Goal: Check status: Check status

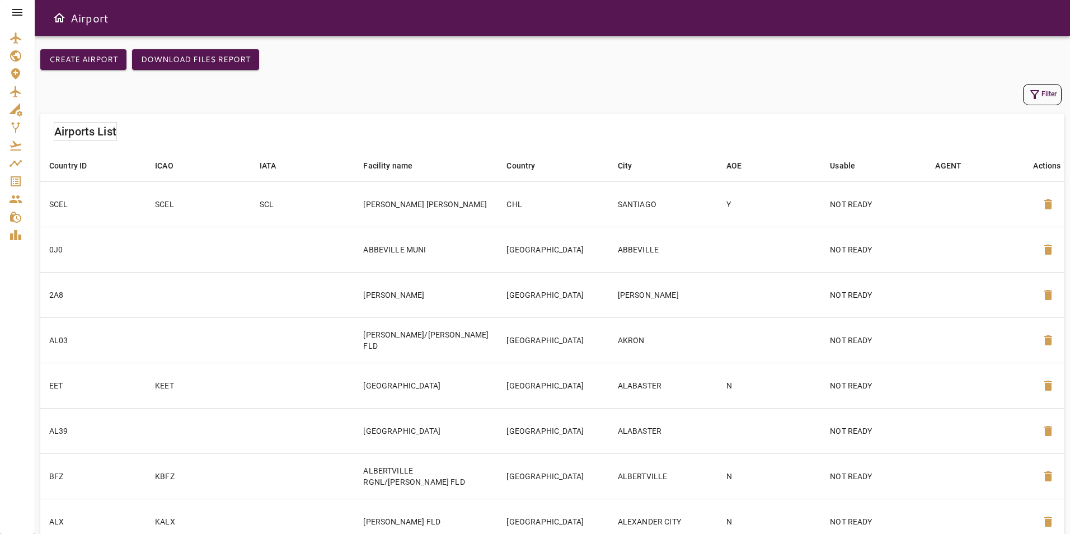
click at [18, 7] on icon at bounding box center [17, 12] width 13 height 13
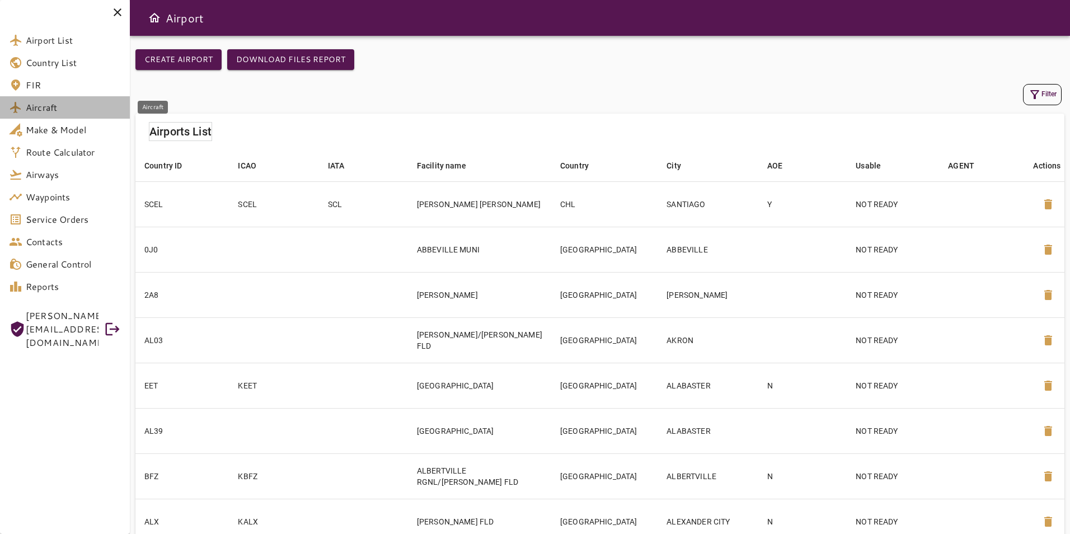
click at [62, 116] on link "Aircraft" at bounding box center [65, 107] width 130 height 22
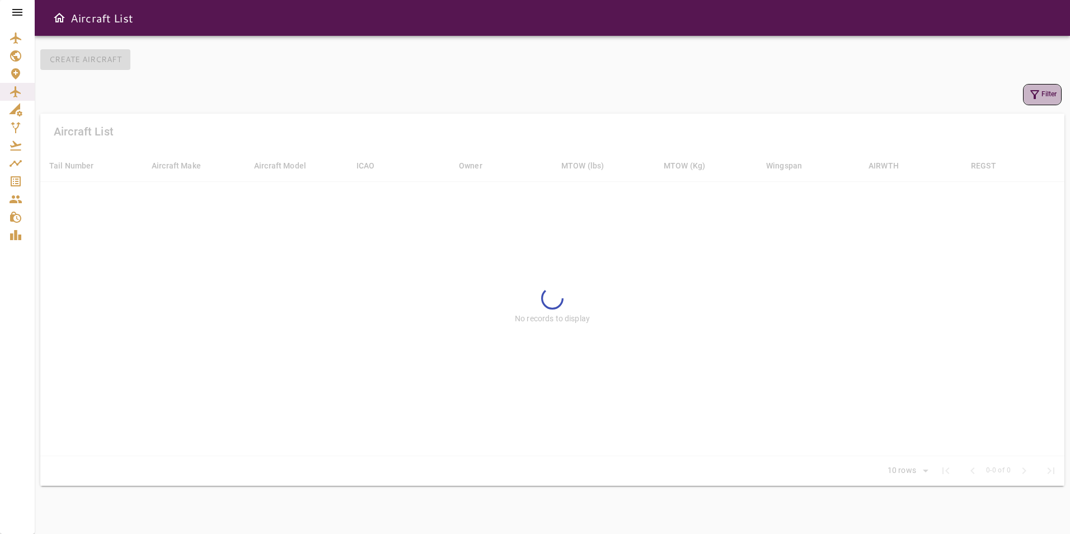
click at [1038, 95] on icon "button" at bounding box center [1034, 94] width 13 height 13
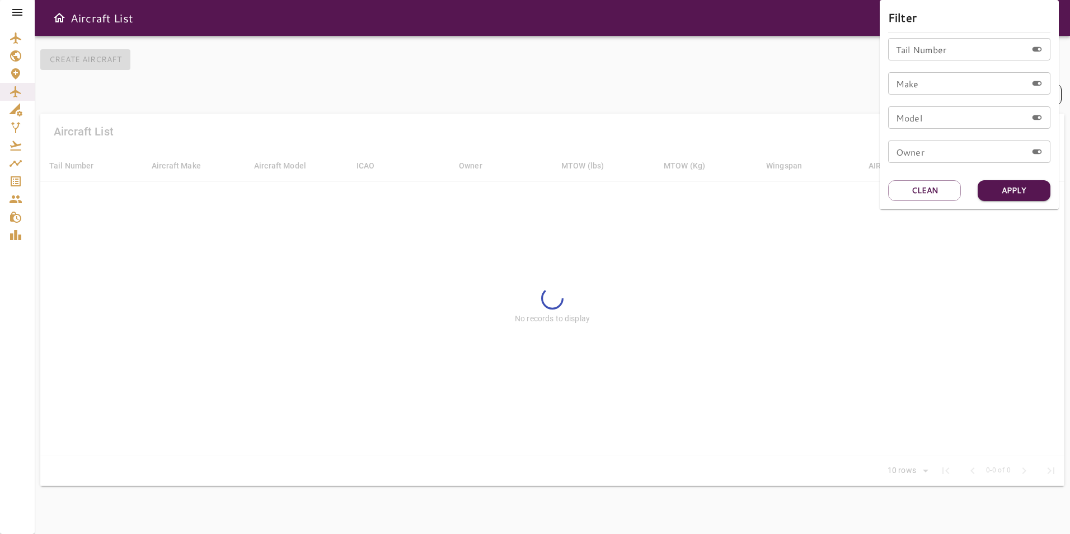
click at [934, 52] on input "Tail Number" at bounding box center [957, 49] width 139 height 22
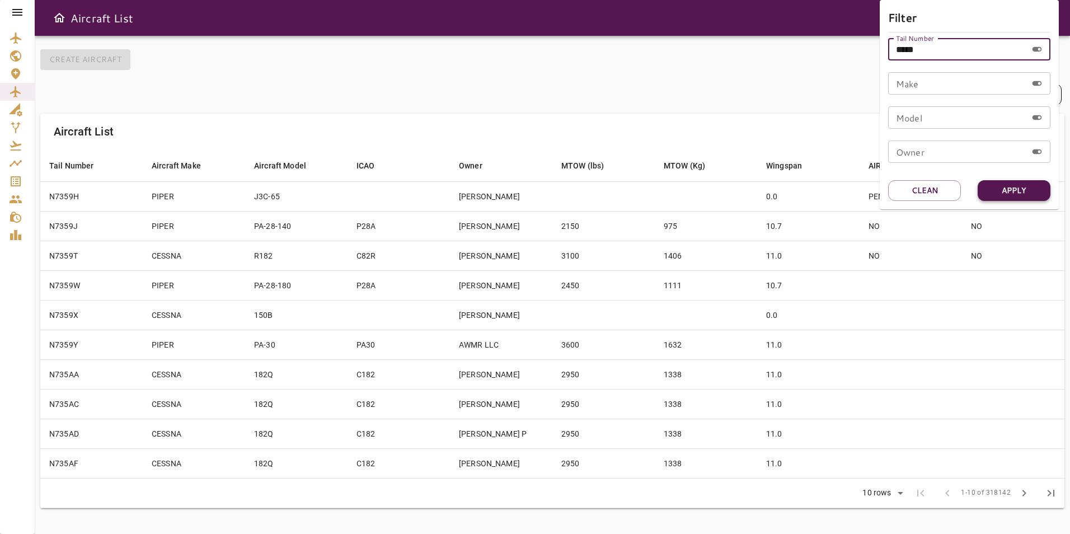
type input "*****"
click at [1025, 192] on button "Apply" at bounding box center [1013, 190] width 73 height 21
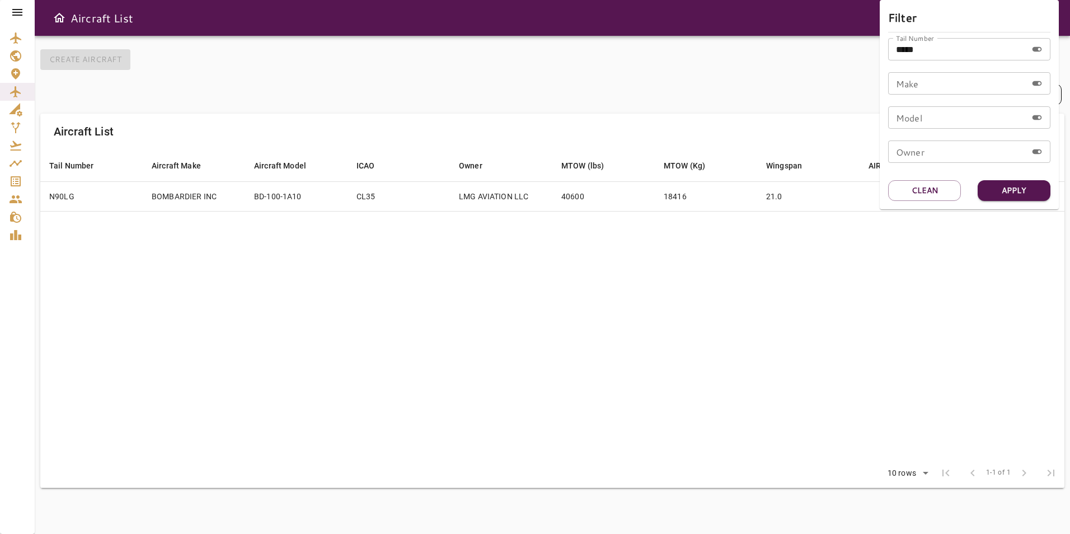
click at [685, 149] on div at bounding box center [535, 267] width 1070 height 534
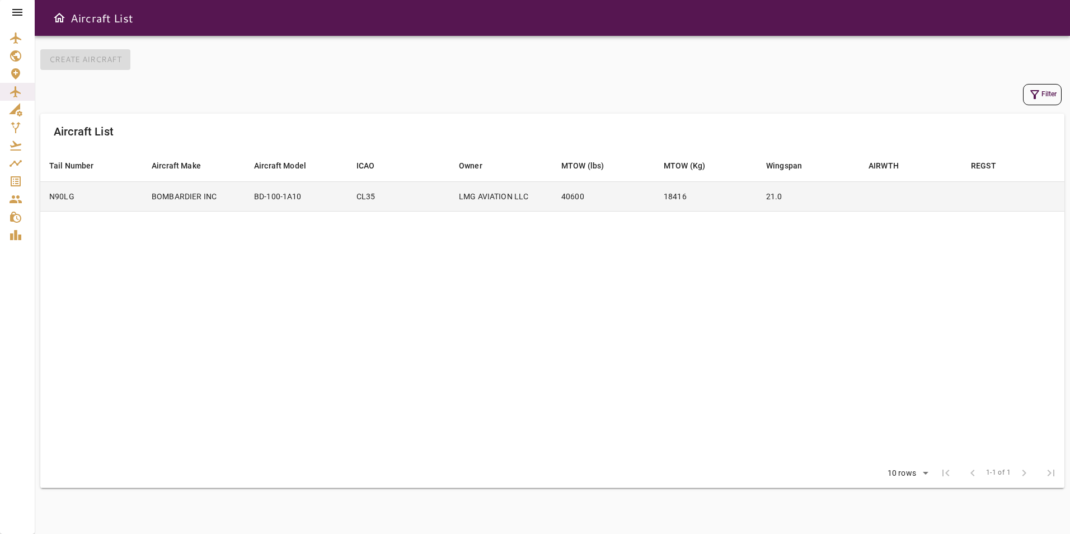
click at [613, 191] on td "40600" at bounding box center [603, 196] width 102 height 30
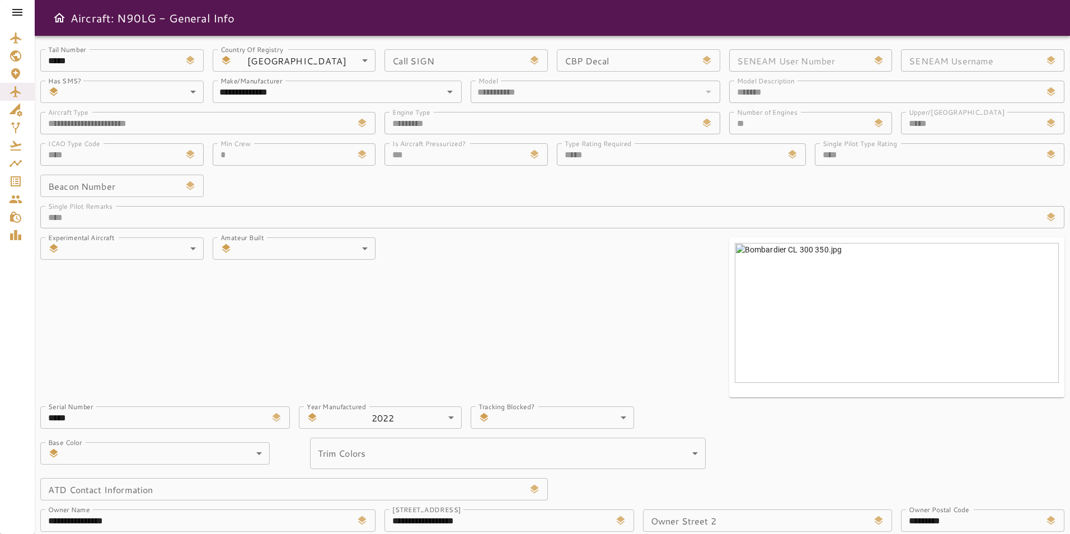
click at [20, 13] on icon at bounding box center [17, 12] width 10 height 7
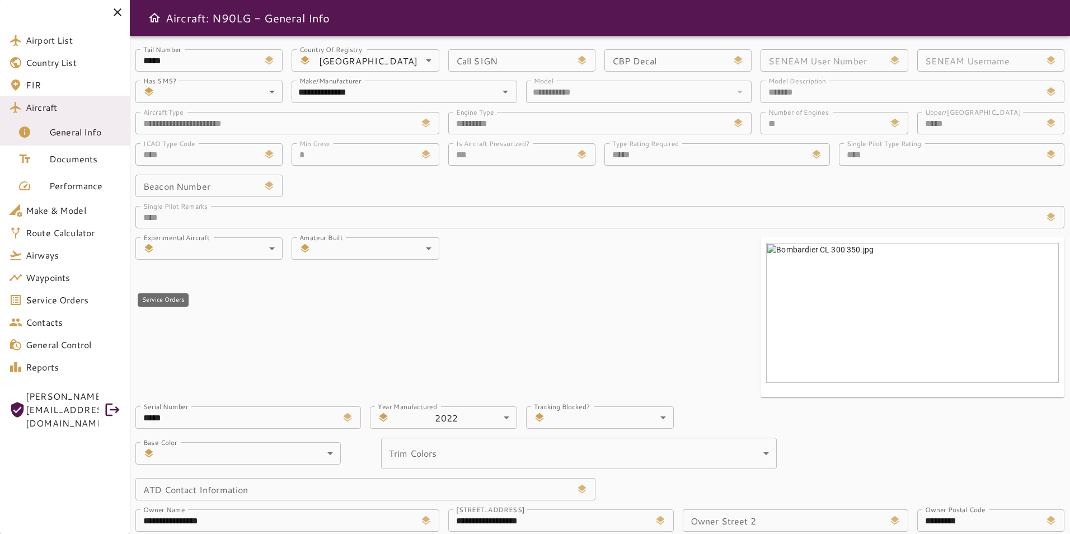
click at [94, 307] on link "Service Orders" at bounding box center [65, 300] width 130 height 22
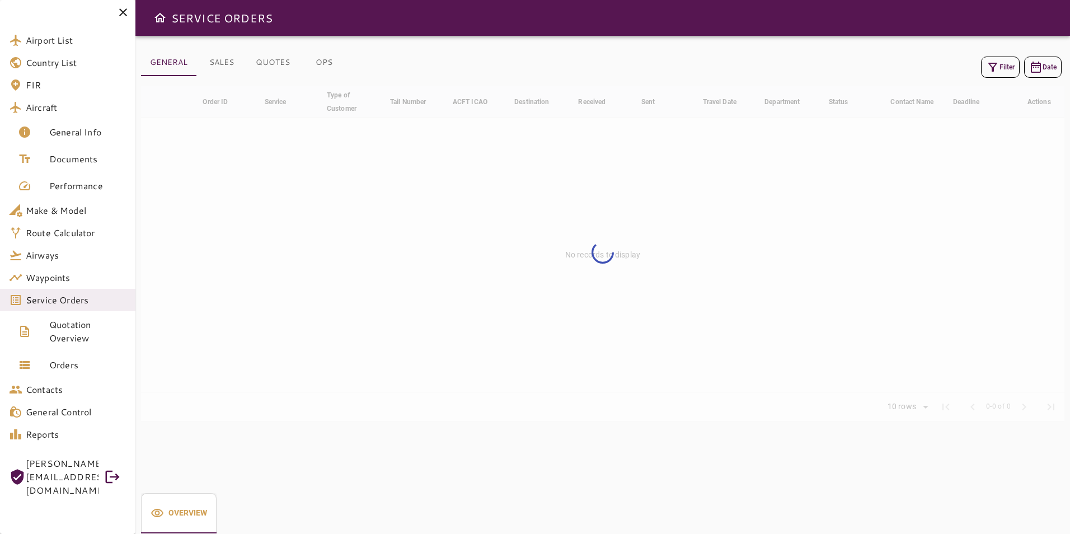
click at [1010, 67] on button "Filter" at bounding box center [1000, 67] width 39 height 21
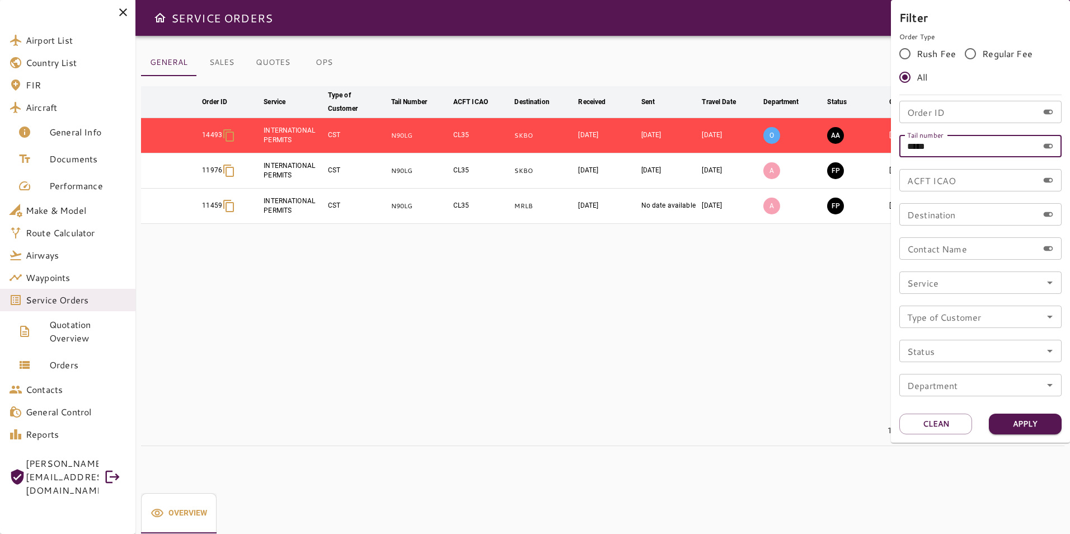
drag, startPoint x: 939, startPoint y: 149, endPoint x: 867, endPoint y: 144, distance: 72.9
click at [867, 144] on div "Filter Order Type Rush Fee Regular Fee All Order ID Order ID Tail number ***** …" at bounding box center [535, 267] width 1070 height 534
click at [921, 107] on div "Order ID Order ID" at bounding box center [980, 112] width 162 height 22
type input "*****"
click at [1045, 430] on button "Apply" at bounding box center [1025, 423] width 73 height 21
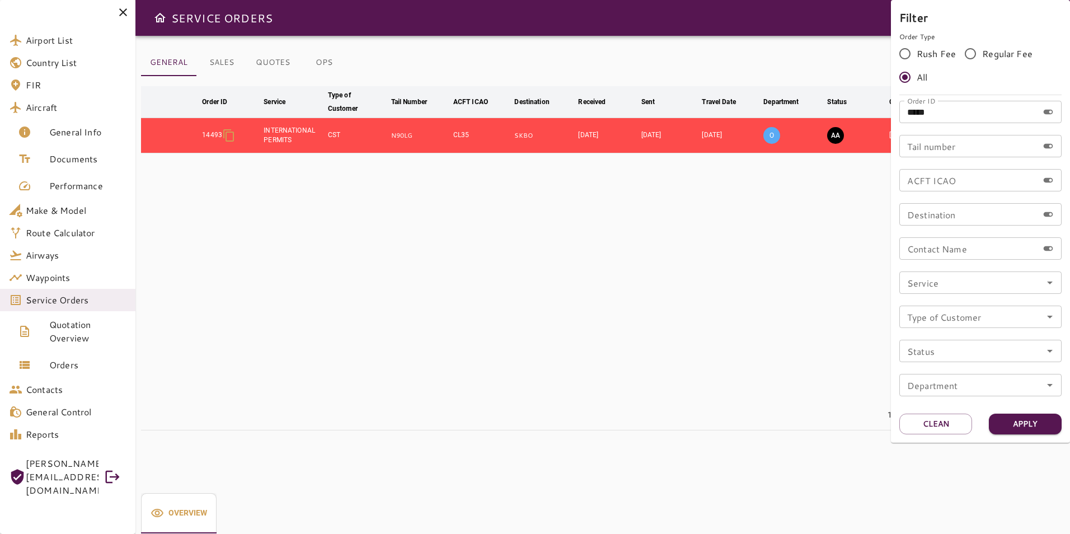
click at [571, 352] on div at bounding box center [535, 267] width 1070 height 534
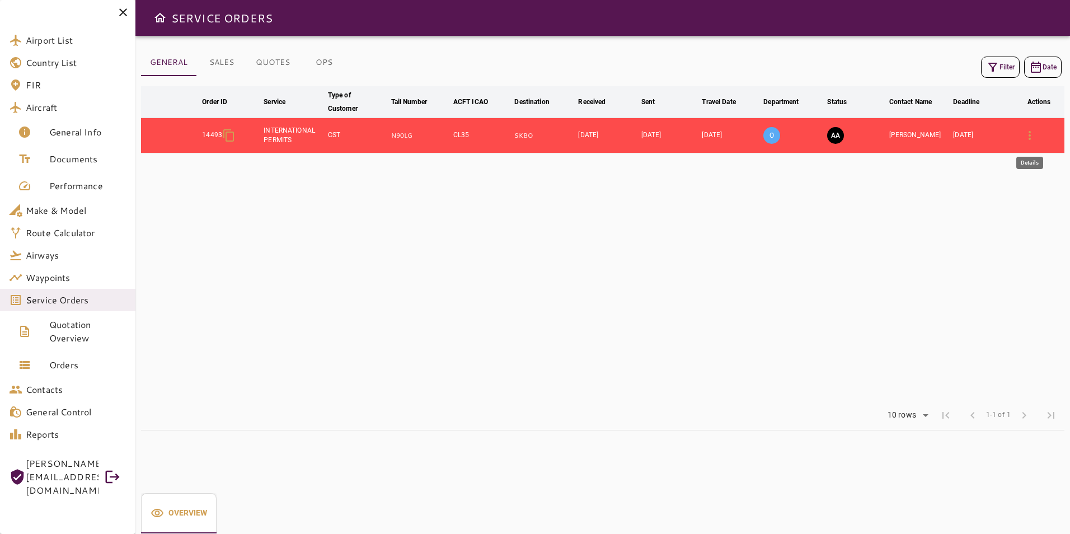
click at [1024, 136] on icon "button" at bounding box center [1029, 135] width 13 height 13
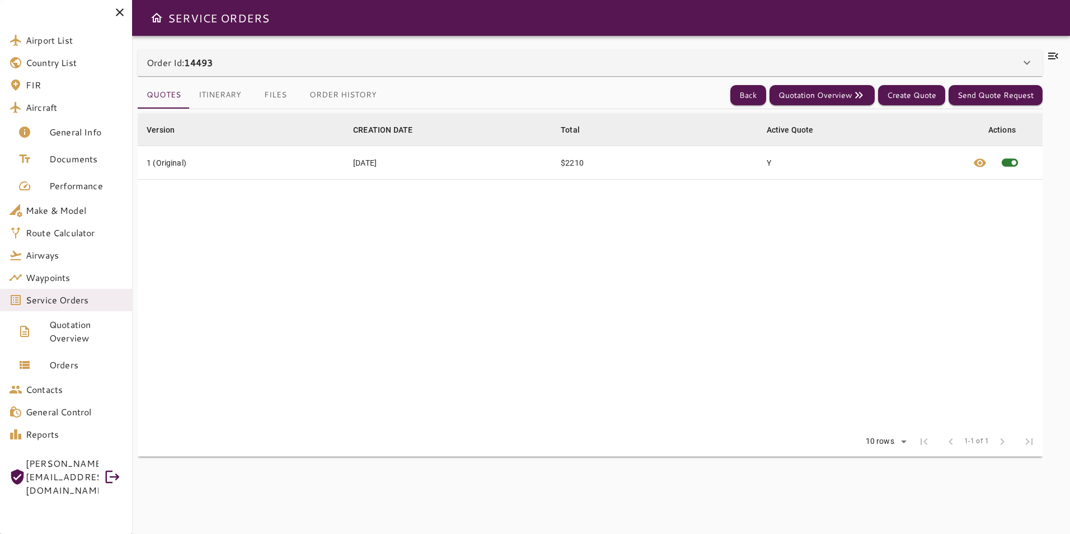
click at [1053, 59] on icon at bounding box center [1053, 56] width 10 height 7
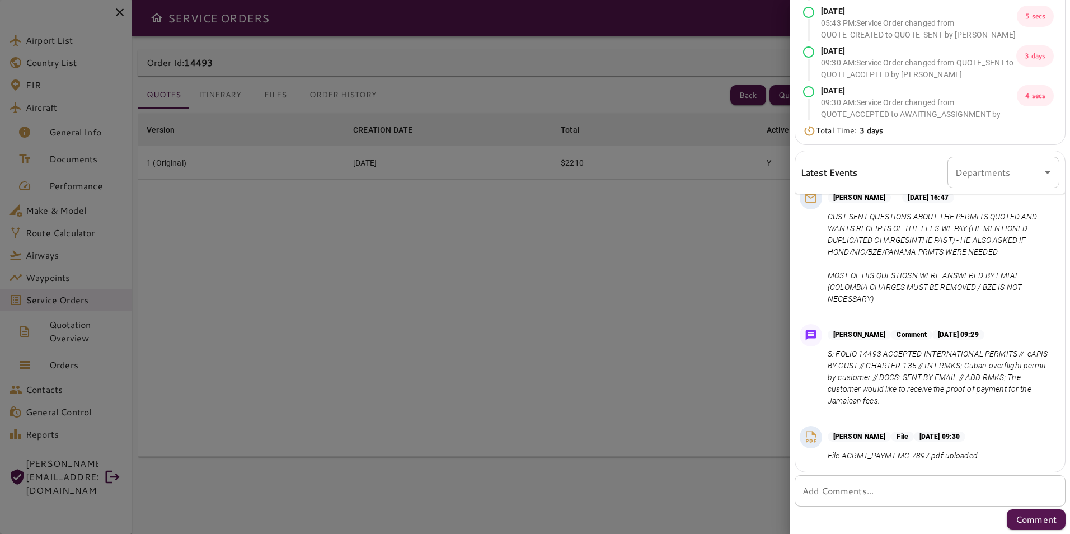
scroll to position [880, 0]
click at [523, 189] on div at bounding box center [535, 267] width 1070 height 534
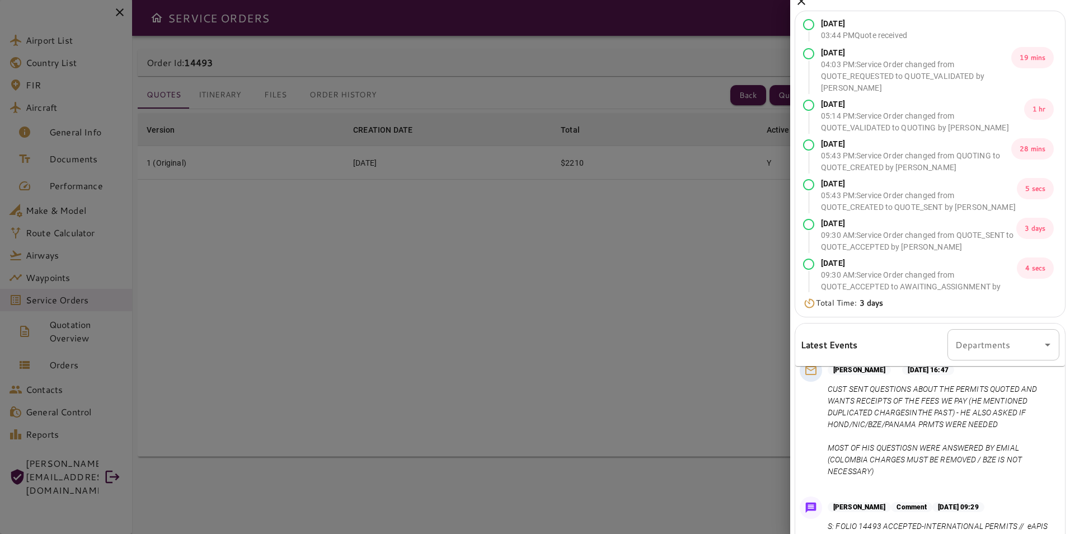
scroll to position [0, 0]
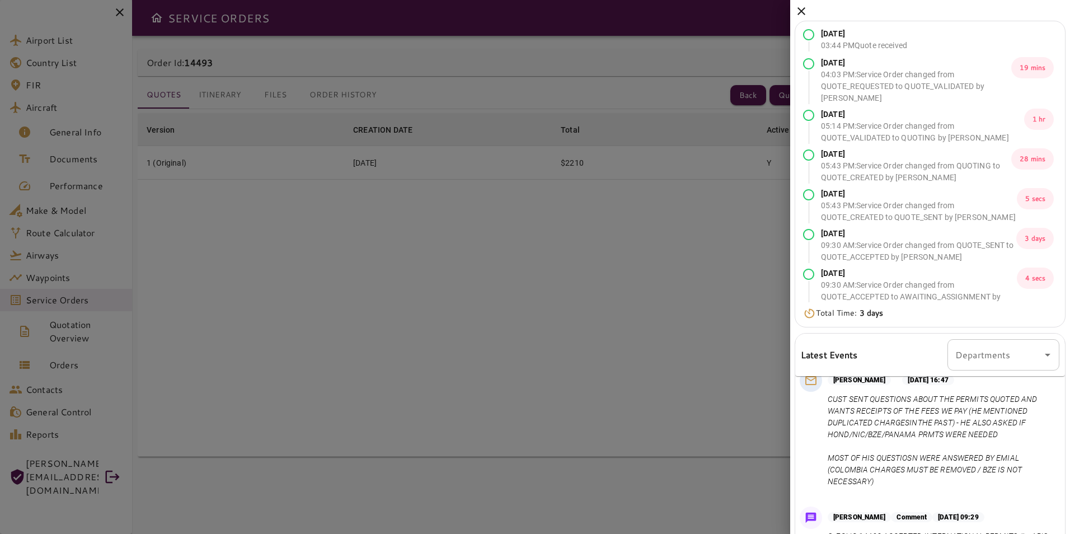
click at [806, 8] on icon at bounding box center [800, 10] width 13 height 13
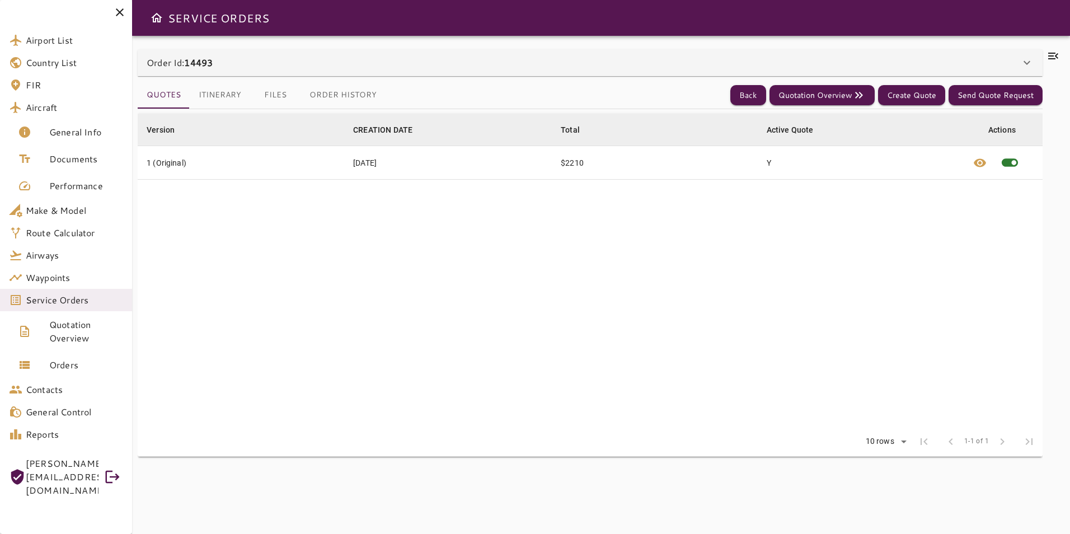
click at [1059, 49] on icon at bounding box center [1052, 55] width 13 height 13
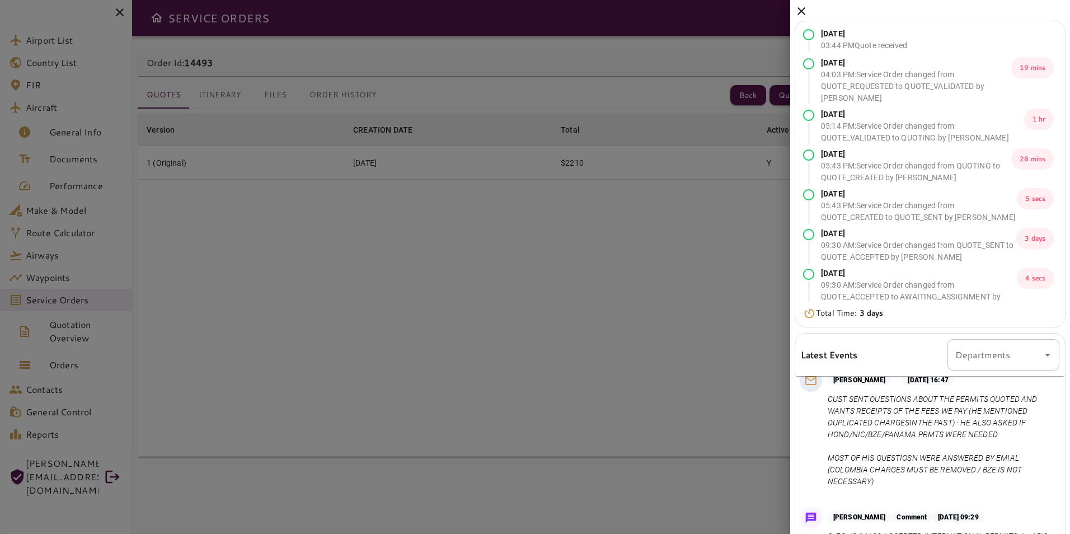
click at [803, 10] on icon at bounding box center [801, 11] width 8 height 8
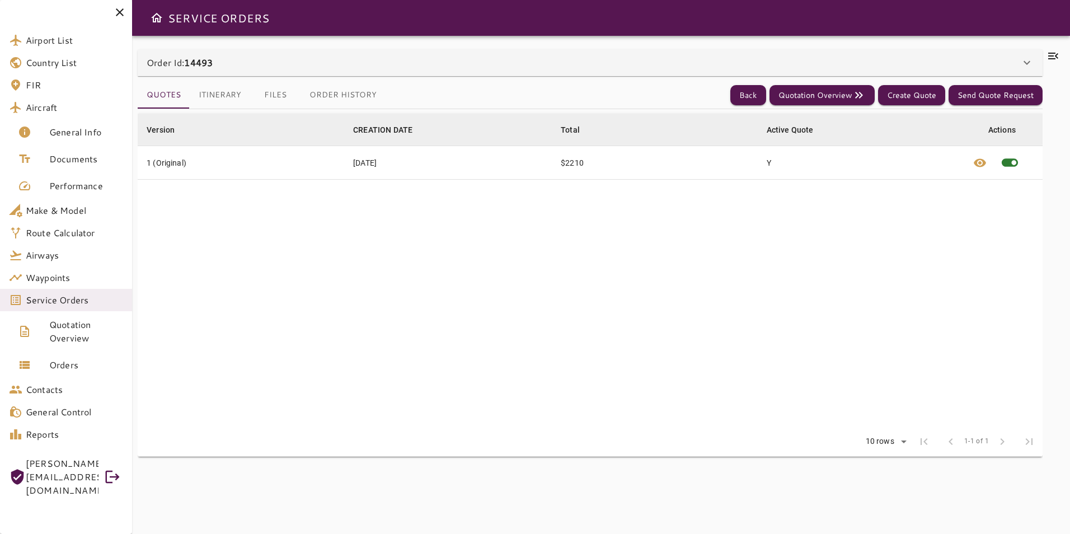
click at [275, 93] on button "Files" at bounding box center [275, 95] width 50 height 27
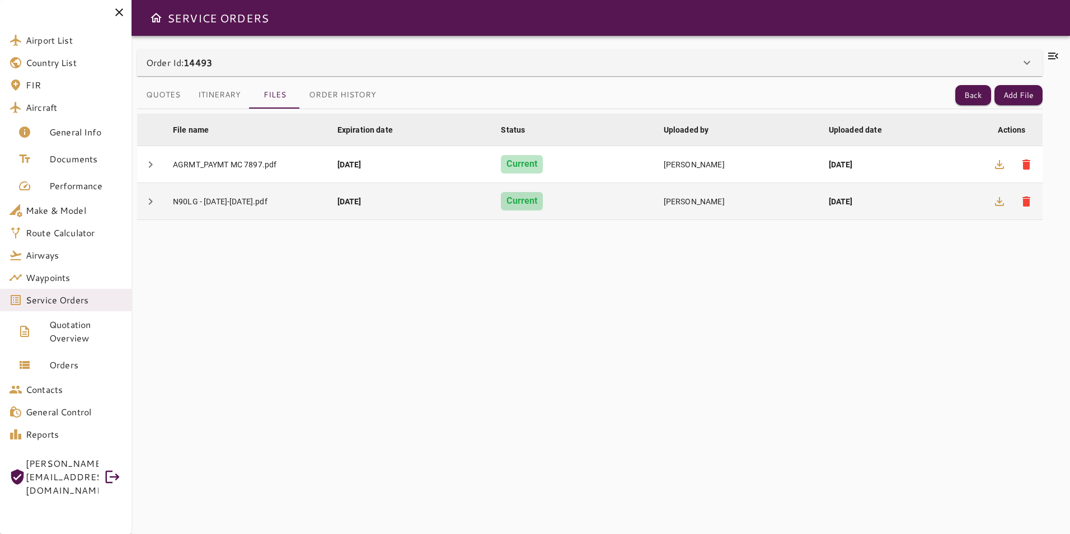
click at [412, 202] on div "[DATE]" at bounding box center [410, 201] width 146 height 11
click at [1002, 200] on icon "button" at bounding box center [999, 201] width 13 height 13
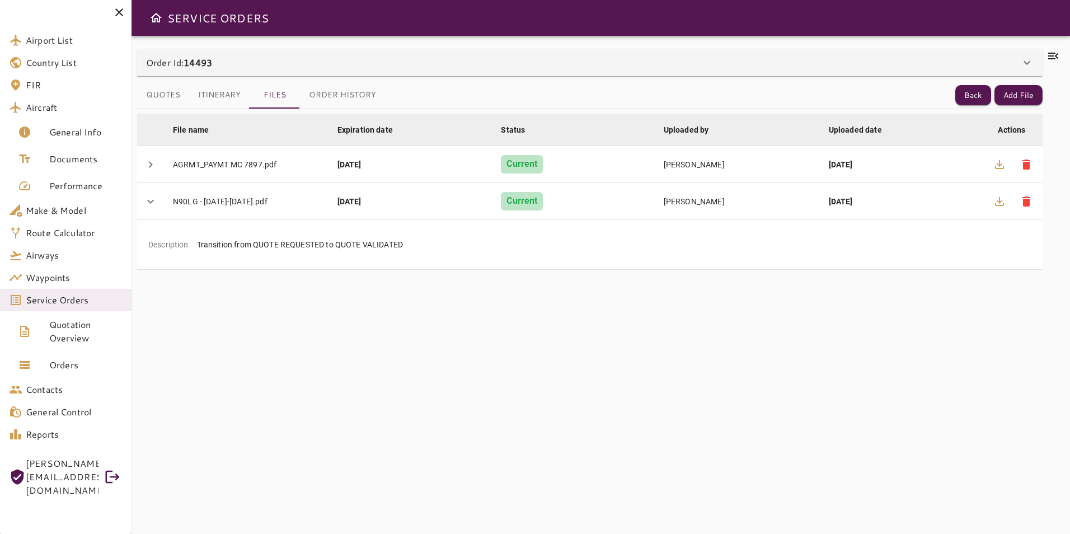
click at [227, 92] on button "Itinerary" at bounding box center [219, 95] width 60 height 27
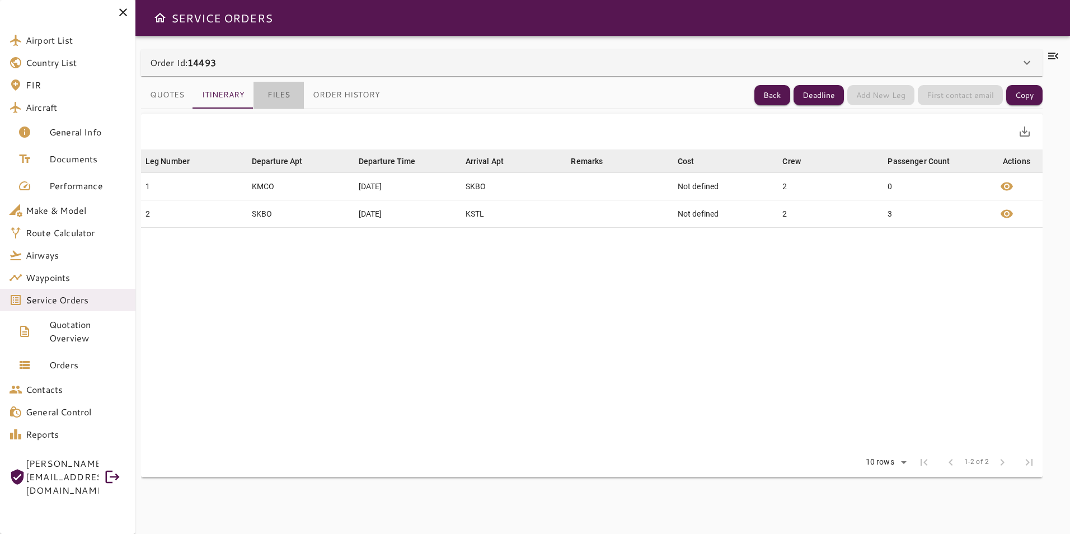
click at [278, 96] on button "Files" at bounding box center [278, 95] width 50 height 27
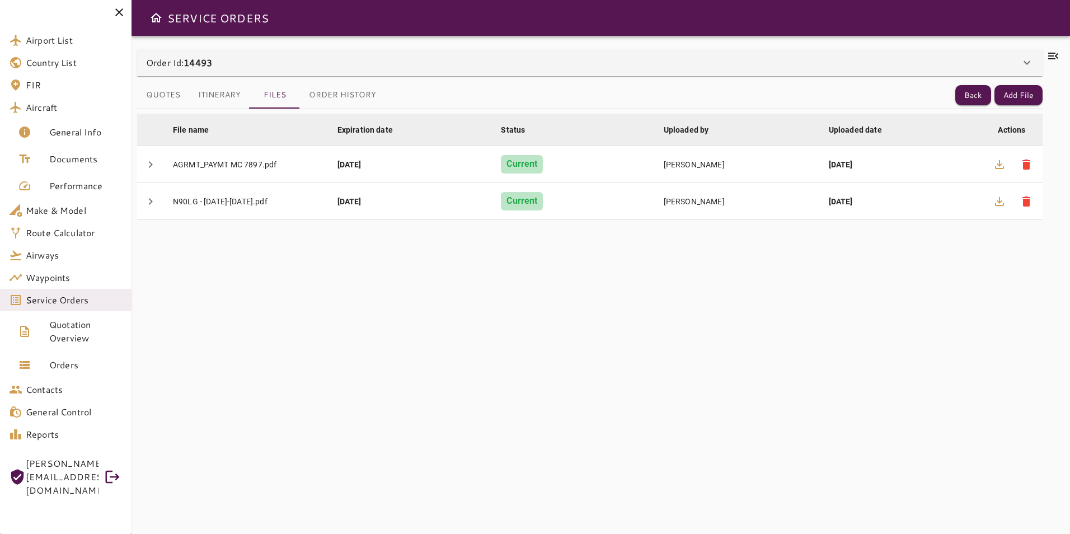
click at [170, 93] on button "Quotes" at bounding box center [163, 95] width 52 height 27
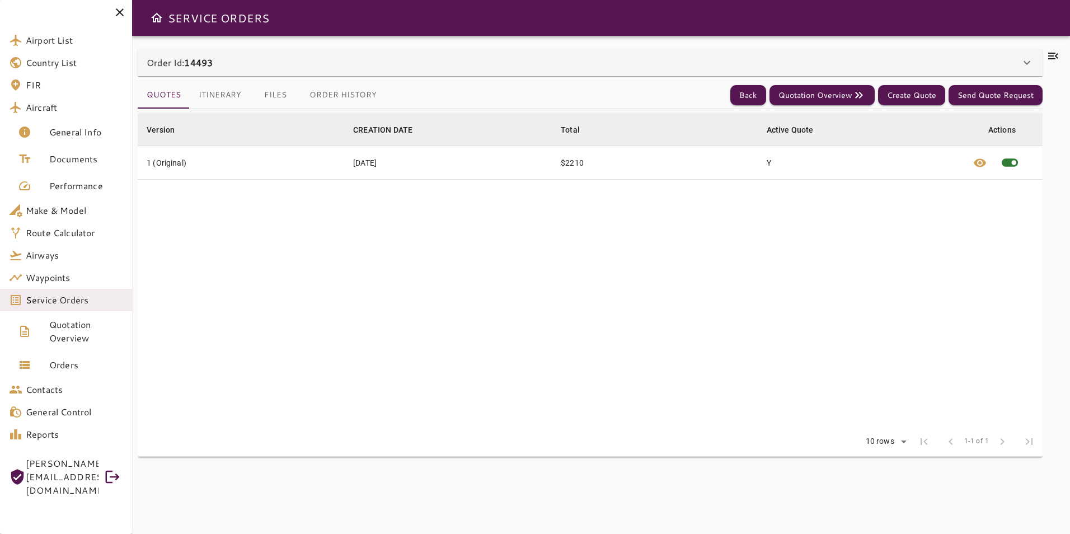
click at [1052, 55] on icon at bounding box center [1052, 55] width 13 height 13
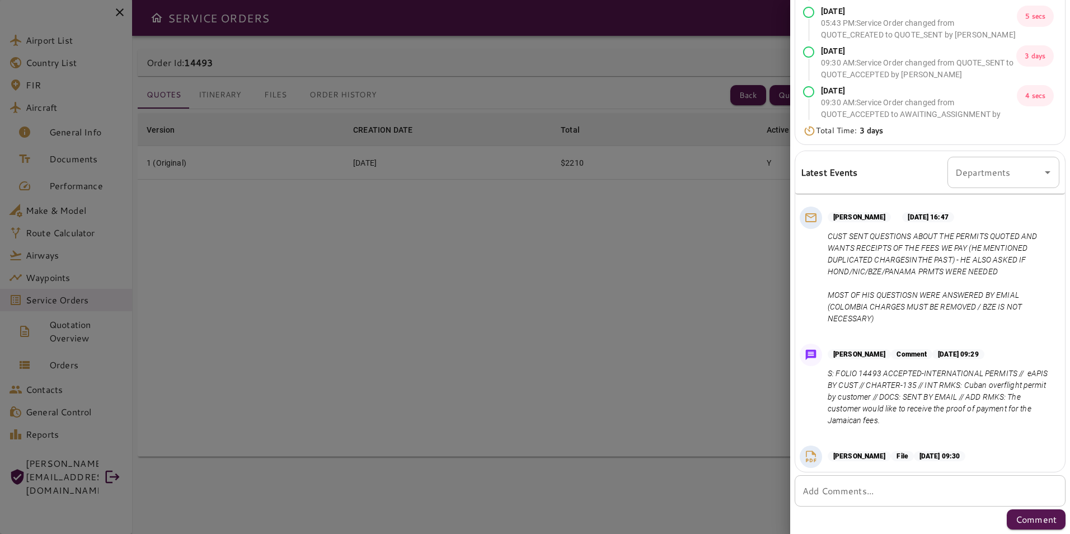
scroll to position [880, 0]
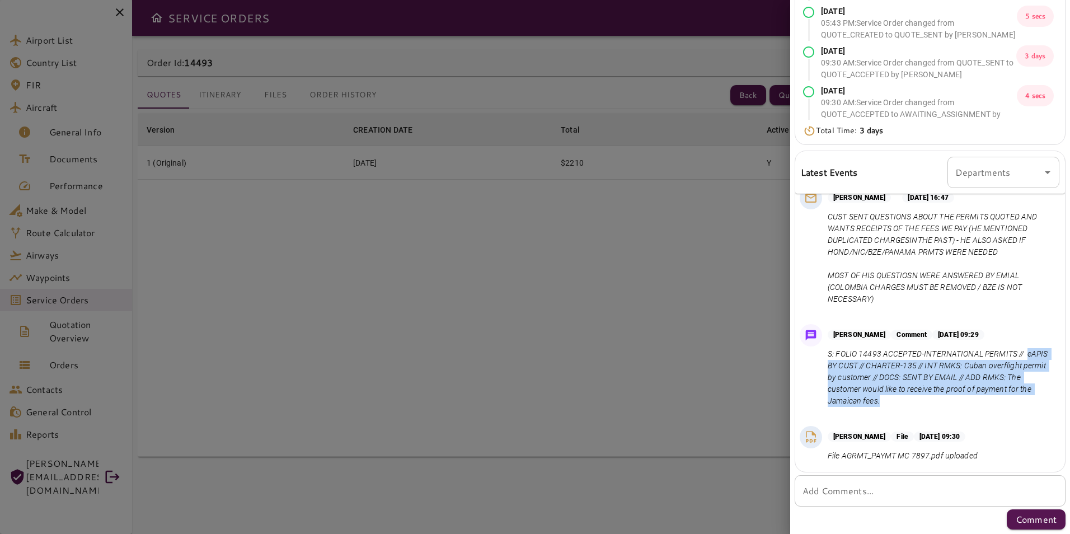
drag, startPoint x: 826, startPoint y: 366, endPoint x: 997, endPoint y: 402, distance: 175.0
click at [997, 402] on div "[PERSON_NAME] Comment [DATE] 09:29 S: FOLIO 14493 ACCEPTED-INTERNATIONAL PERMIT…" at bounding box center [930, 367] width 270 height 97
copy p "eAPIS BY CUST // CHARTER-135 // INT RMKS: Cuban overflight permit by customer /…"
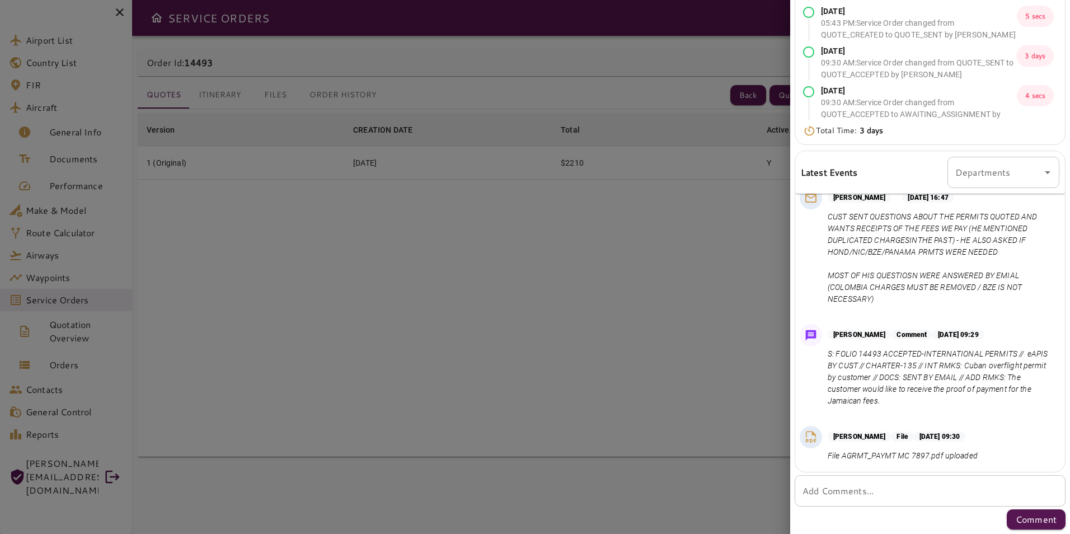
click at [507, 336] on div at bounding box center [535, 267] width 1070 height 534
